Goal: Transaction & Acquisition: Download file/media

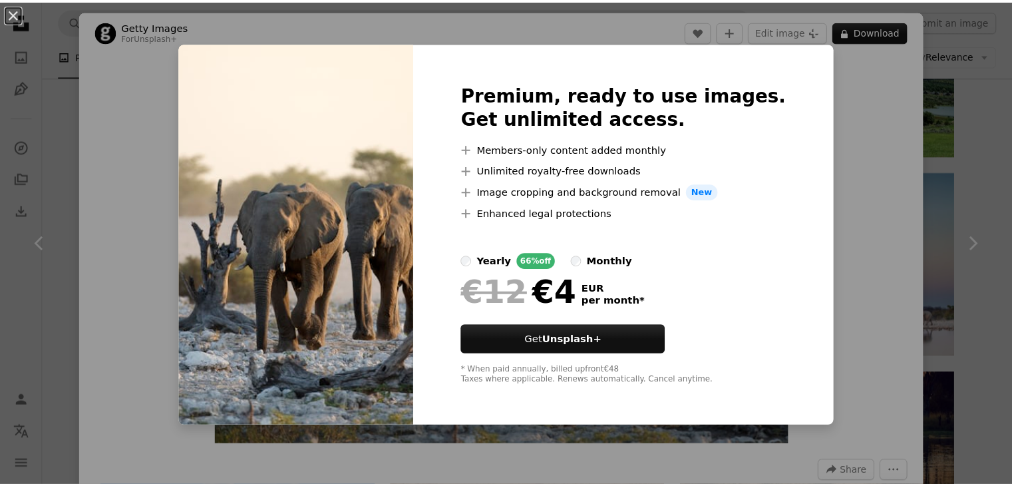
scroll to position [5754, 0]
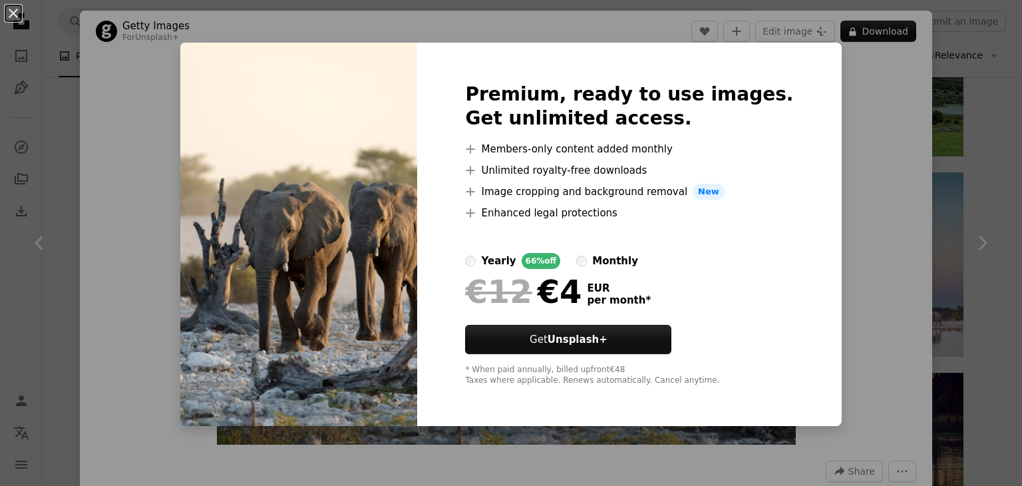
click at [873, 145] on div "An X shape Premium, ready to use images. Get unlimited access. A plus sign Memb…" at bounding box center [511, 243] width 1022 height 486
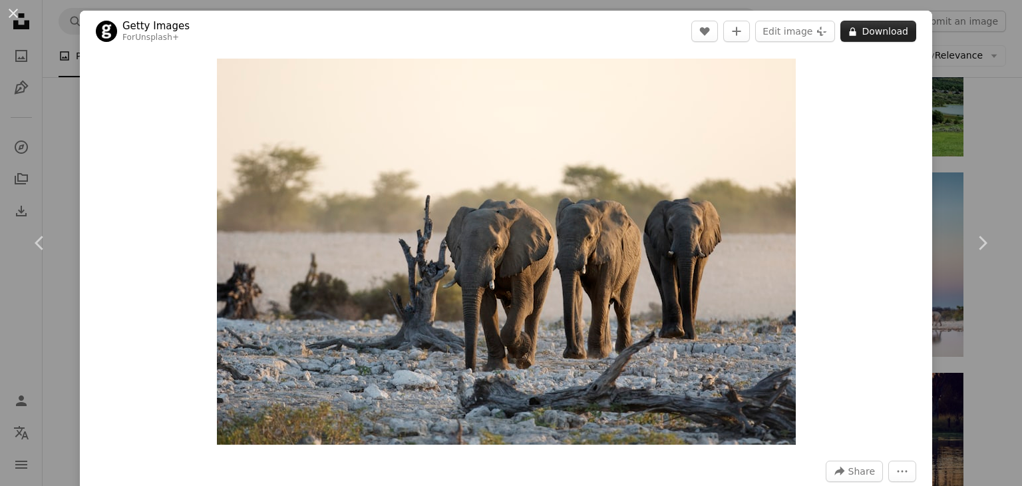
click at [869, 38] on button "A lock Download" at bounding box center [879, 31] width 76 height 21
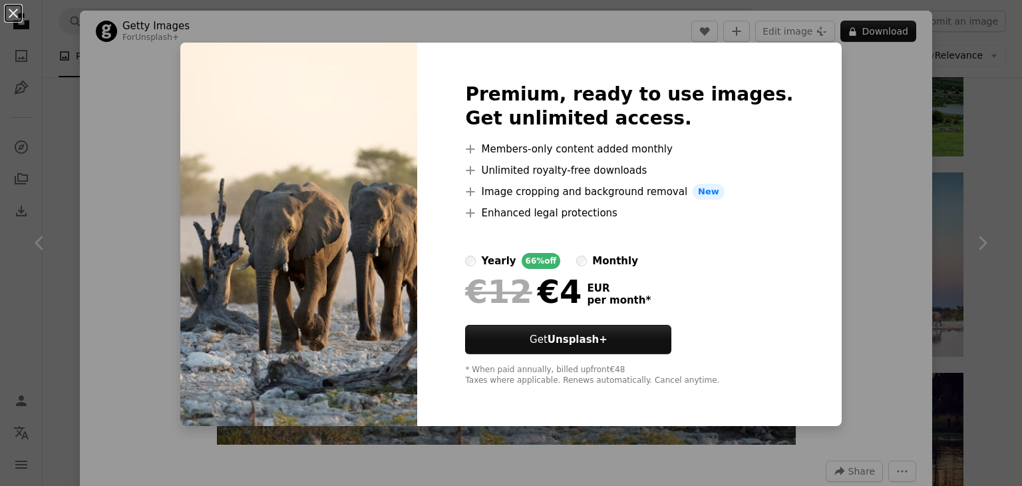
click at [857, 122] on div "An X shape Premium, ready to use images. Get unlimited access. A plus sign Memb…" at bounding box center [511, 243] width 1022 height 486
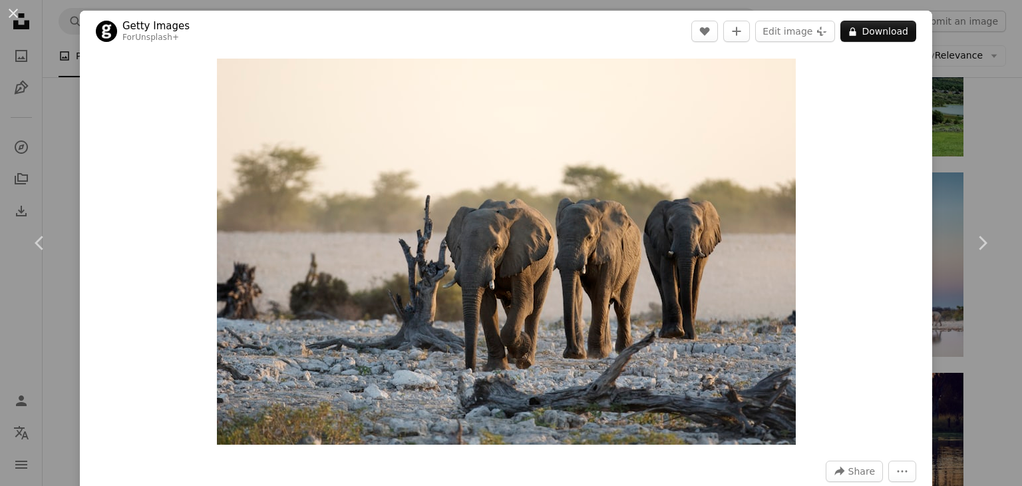
click at [960, 104] on div "An X shape Chevron left Chevron right Getty Images For Unsplash+ A heart A plus…" at bounding box center [511, 243] width 1022 height 486
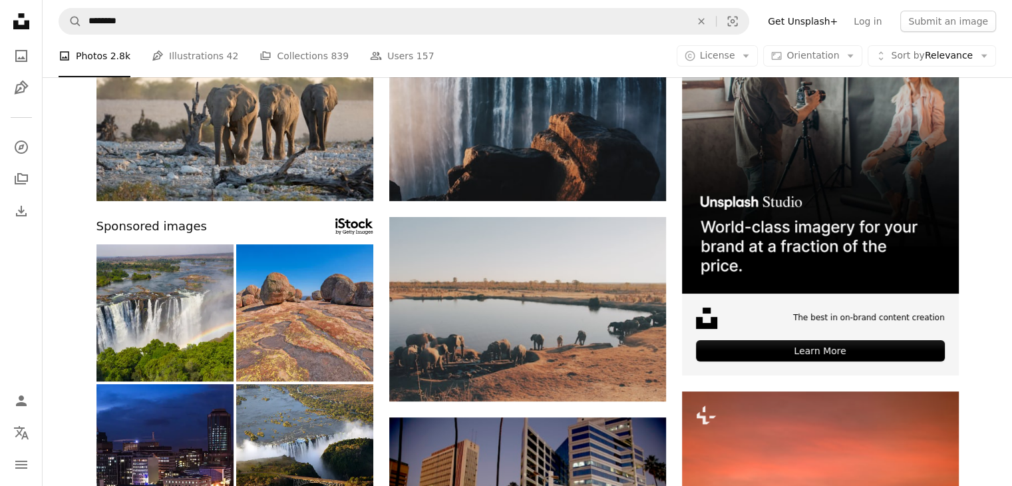
scroll to position [136, 0]
